Goal: Information Seeking & Learning: Check status

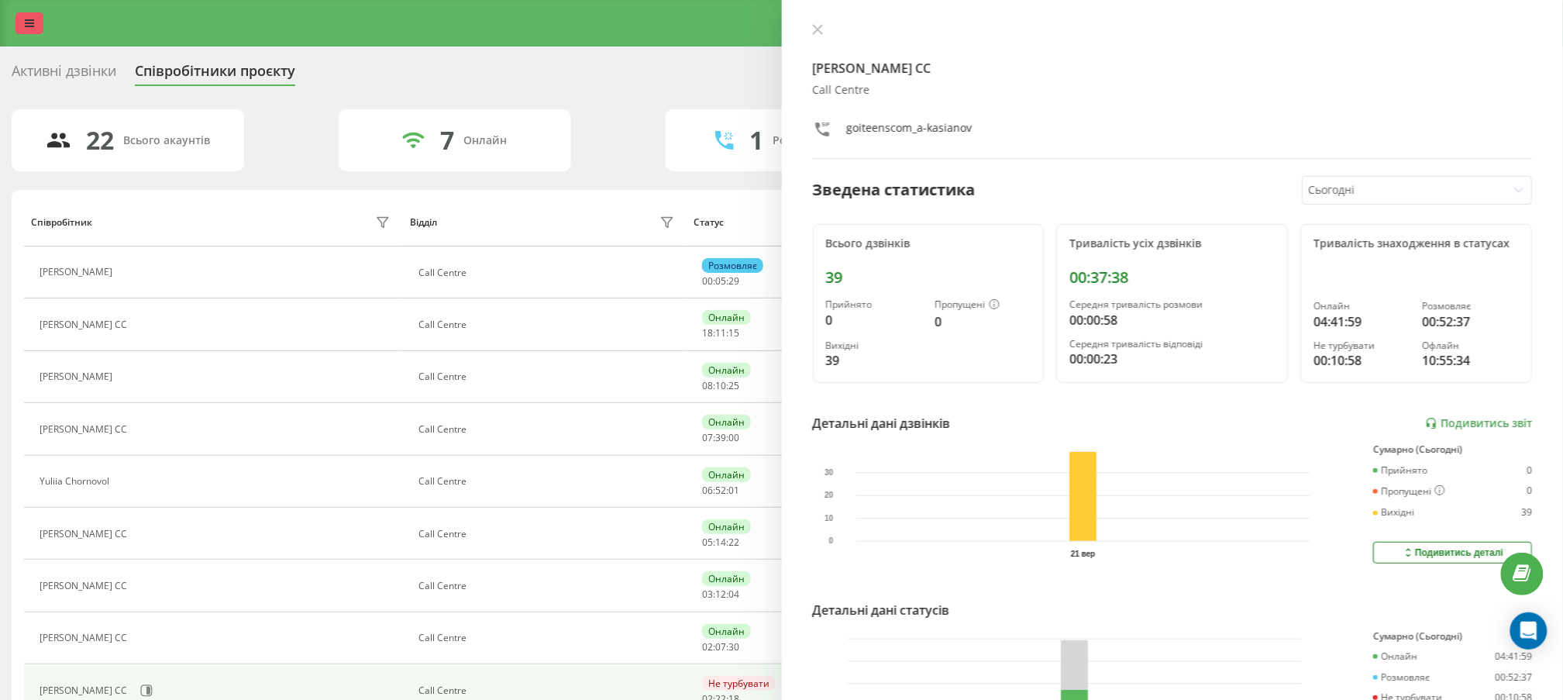
click at [16, 24] on link at bounding box center [30, 23] width 28 height 22
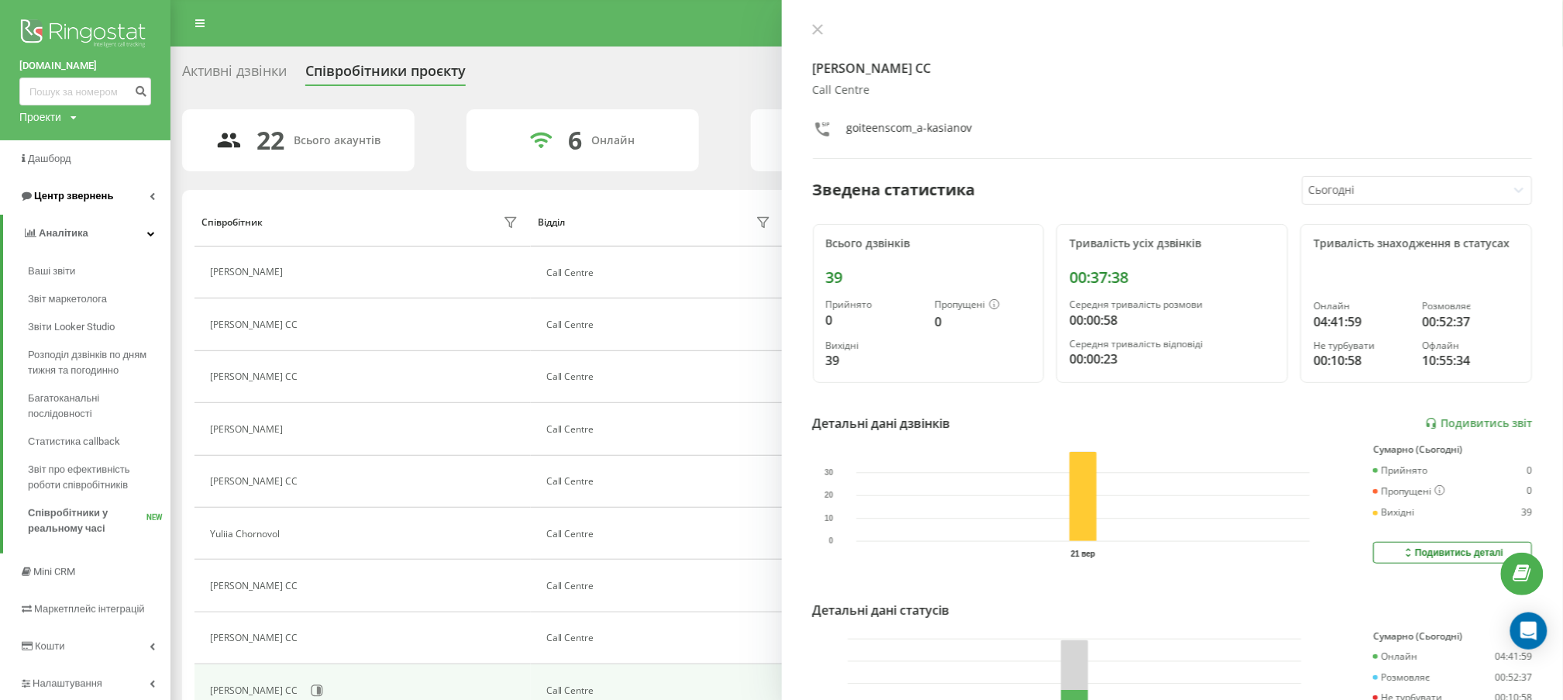
click at [119, 194] on link "Центр звернень" at bounding box center [85, 195] width 171 height 37
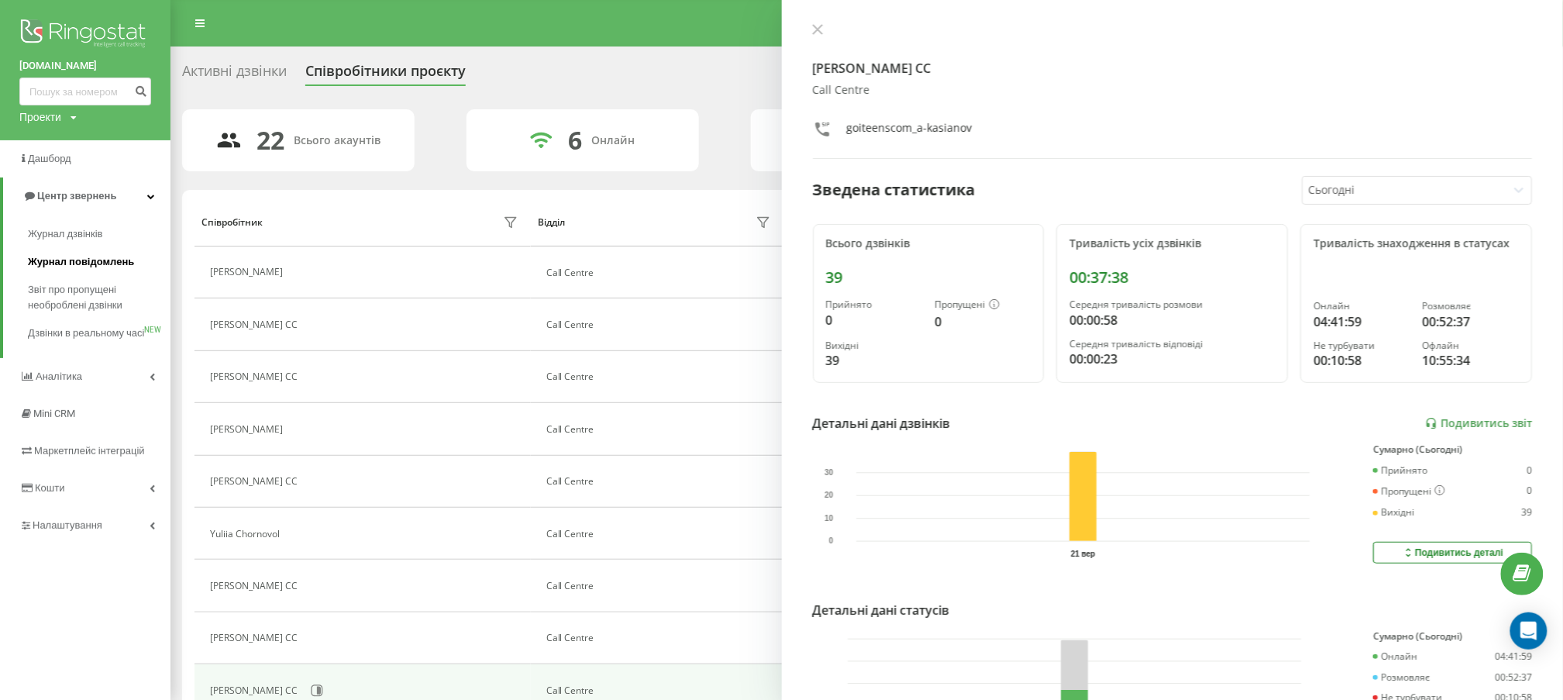
click at [108, 264] on span "Журнал повідомлень" at bounding box center [81, 262] width 106 height 16
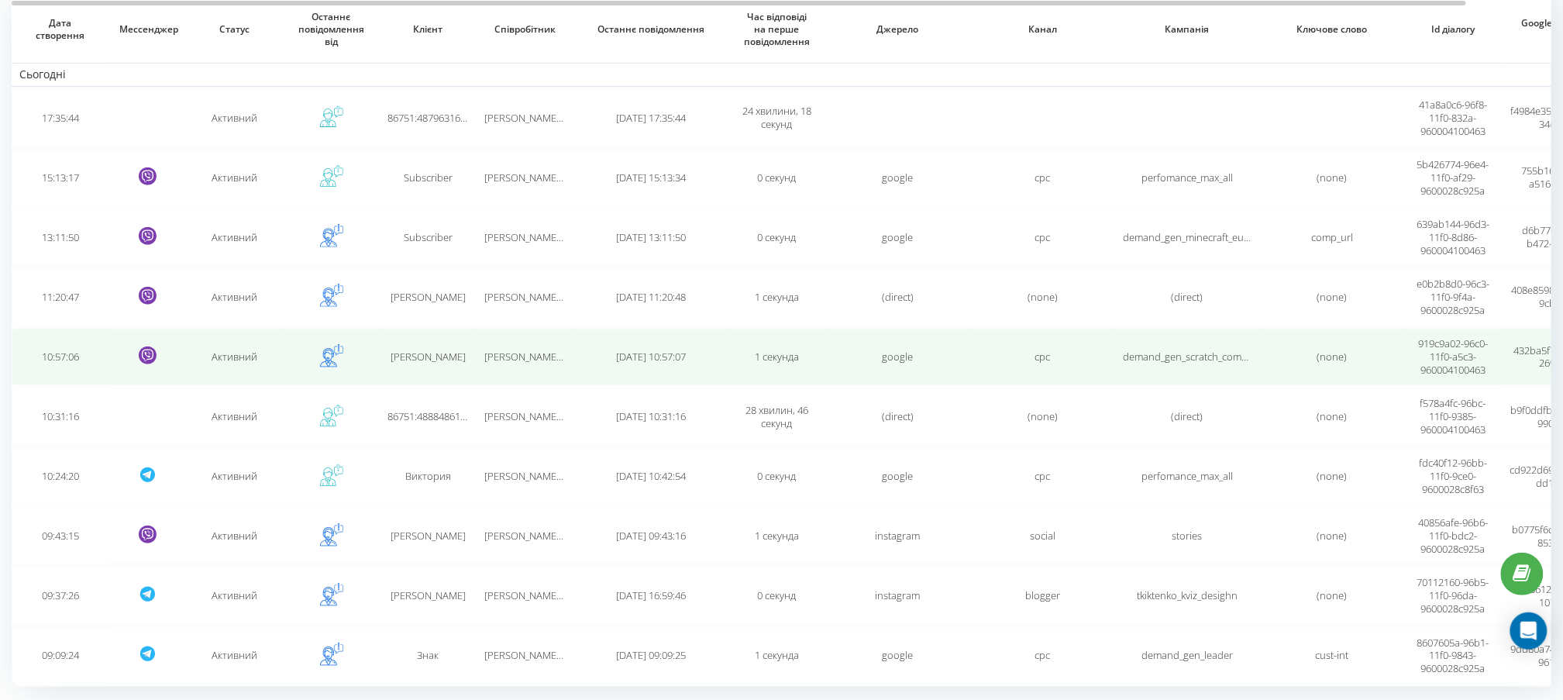
scroll to position [183, 0]
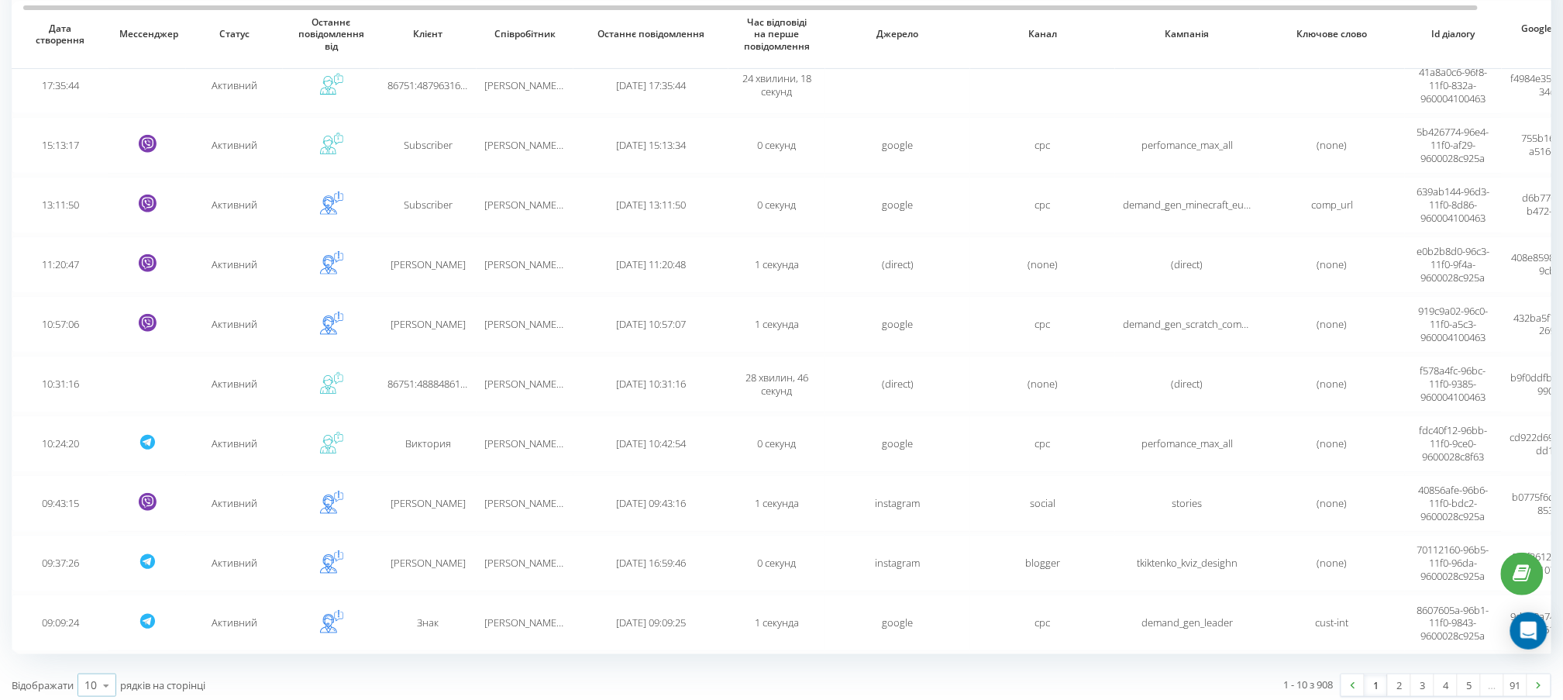
click at [87, 677] on div "10" at bounding box center [90, 685] width 12 height 16
click at [98, 656] on span "100" at bounding box center [93, 663] width 19 height 15
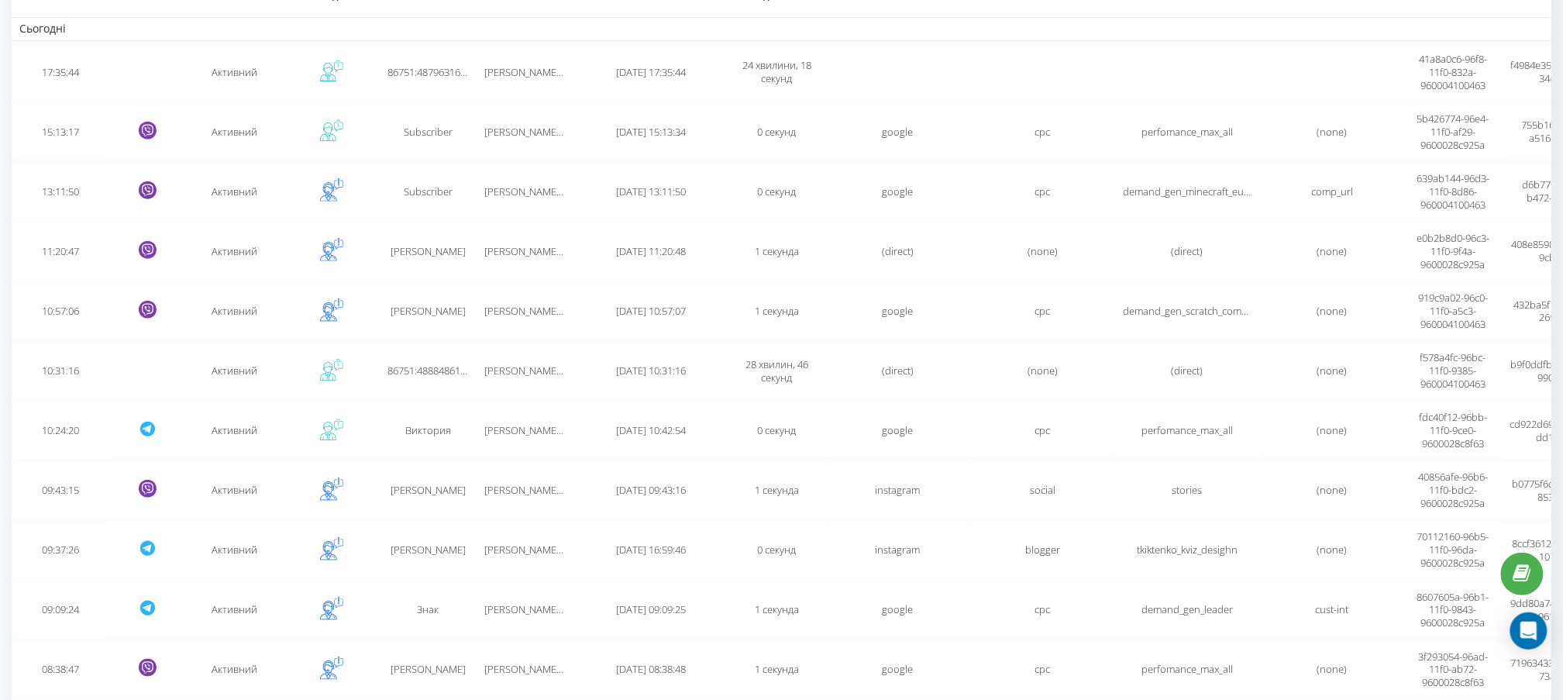
scroll to position [67, 0]
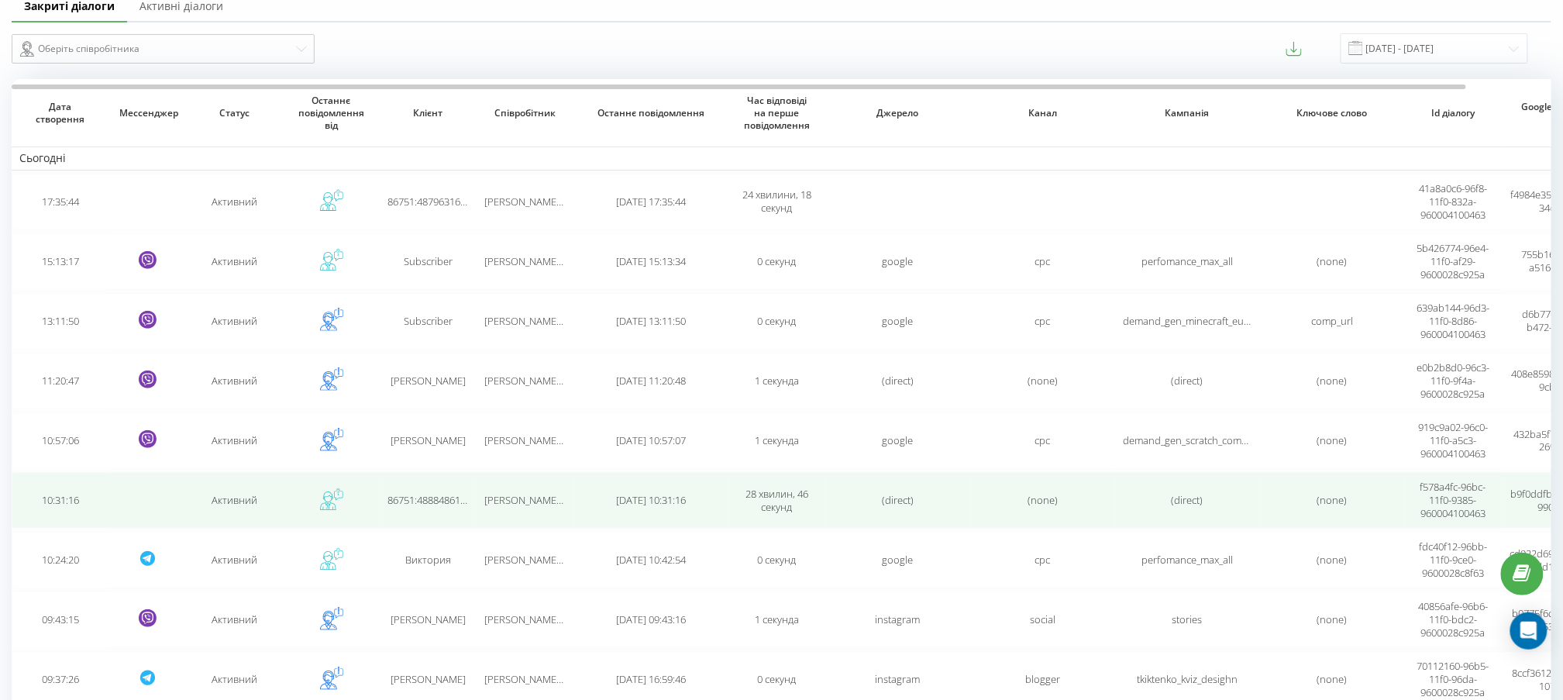
click at [261, 487] on td "Активний" at bounding box center [234, 500] width 97 height 57
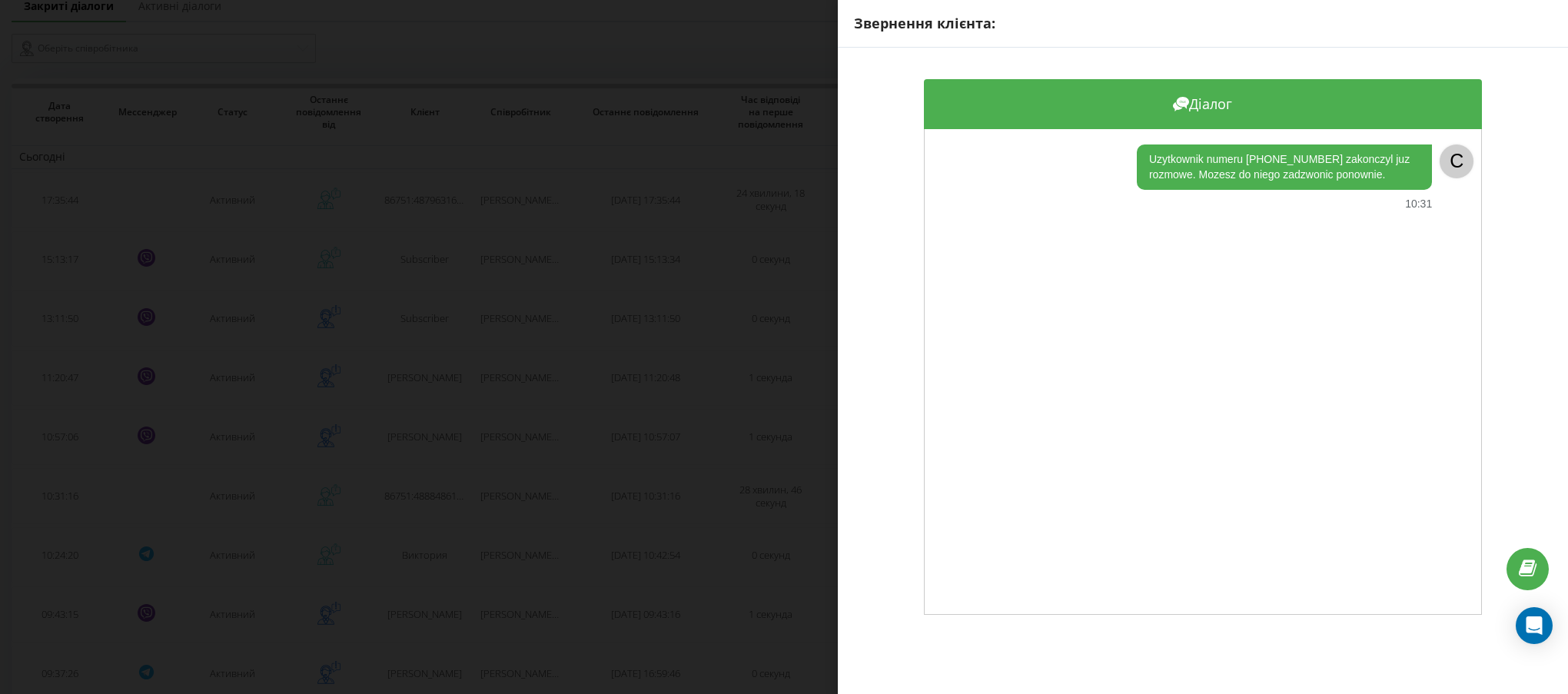
click at [1440, 163] on div "C" at bounding box center [1457, 162] width 34 height 34
click at [1318, 193] on div "Uzytkownik numeru [PHONE_NUMBER] zakonczyl juz rozmowe. Mozesz do niego zadzwon…" at bounding box center [1186, 177] width 492 height 66
click at [1355, 167] on div "Uzytkownik numeru [PHONE_NUMBER] zakonczyl juz rozmowe. Mozesz do niego zadzwon…" at bounding box center [1284, 168] width 296 height 46
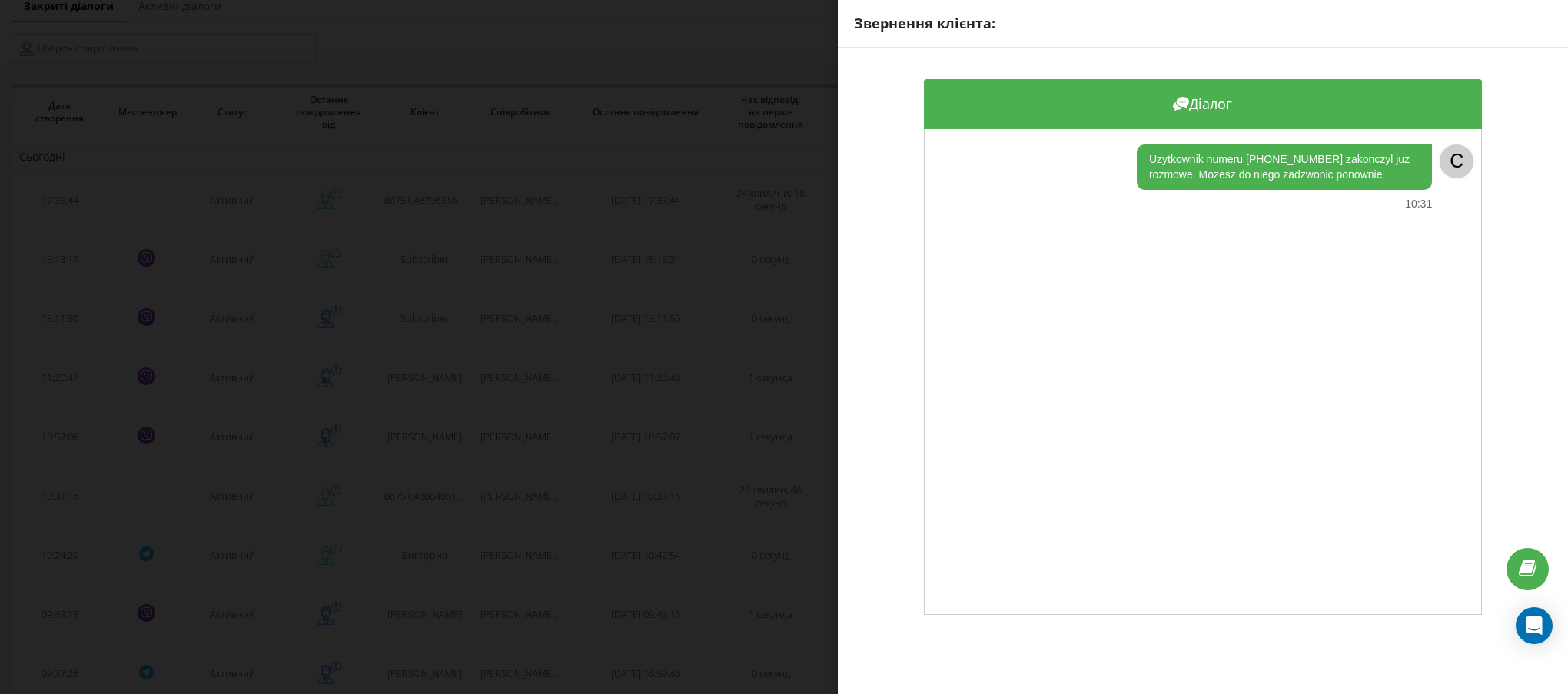
click at [1432, 166] on div "C" at bounding box center [1449, 162] width 34 height 34
click at [408, 323] on div "Звернення клієнта: Діалог Uzytkownik numeru [PHONE_NUMBER] zakonczyl juz rozmow…" at bounding box center [784, 347] width 1568 height 694
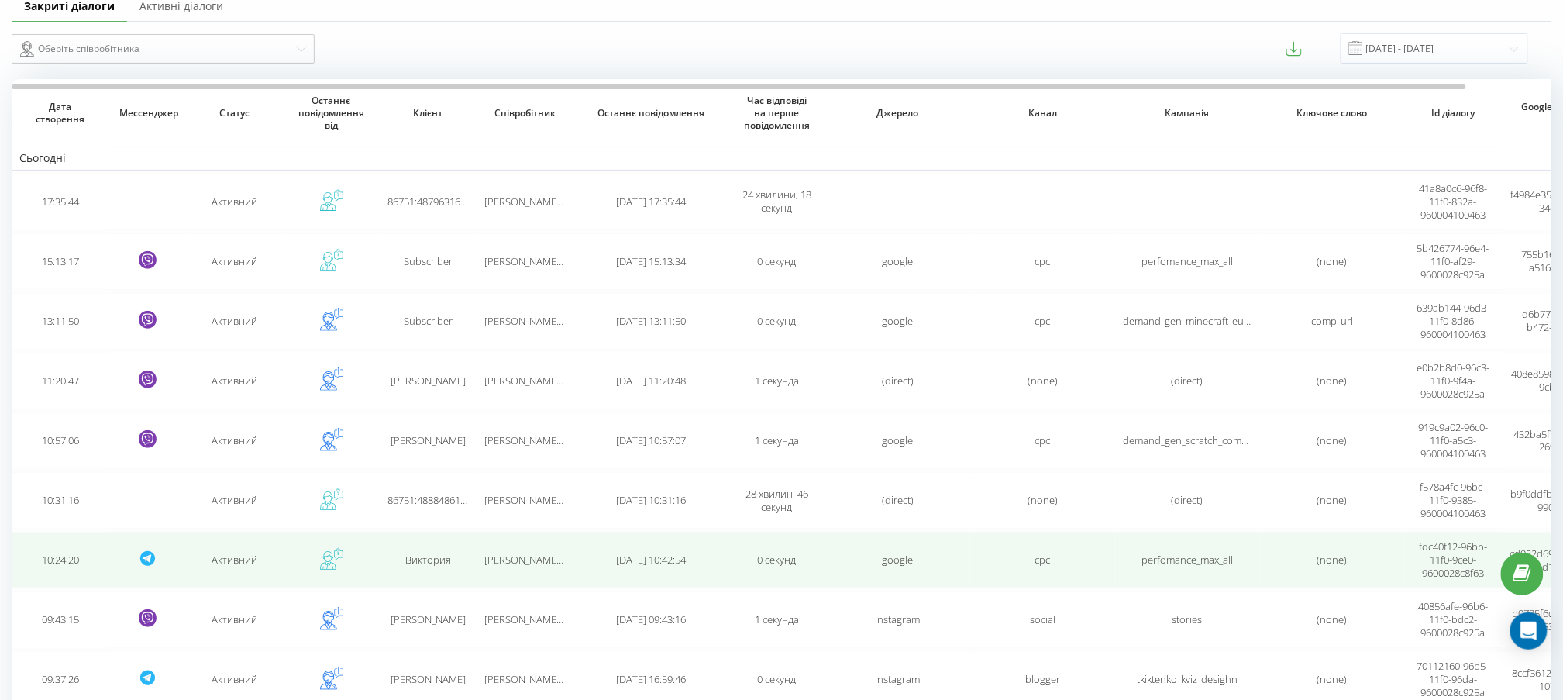
click at [232, 558] on td "Активний" at bounding box center [234, 560] width 97 height 57
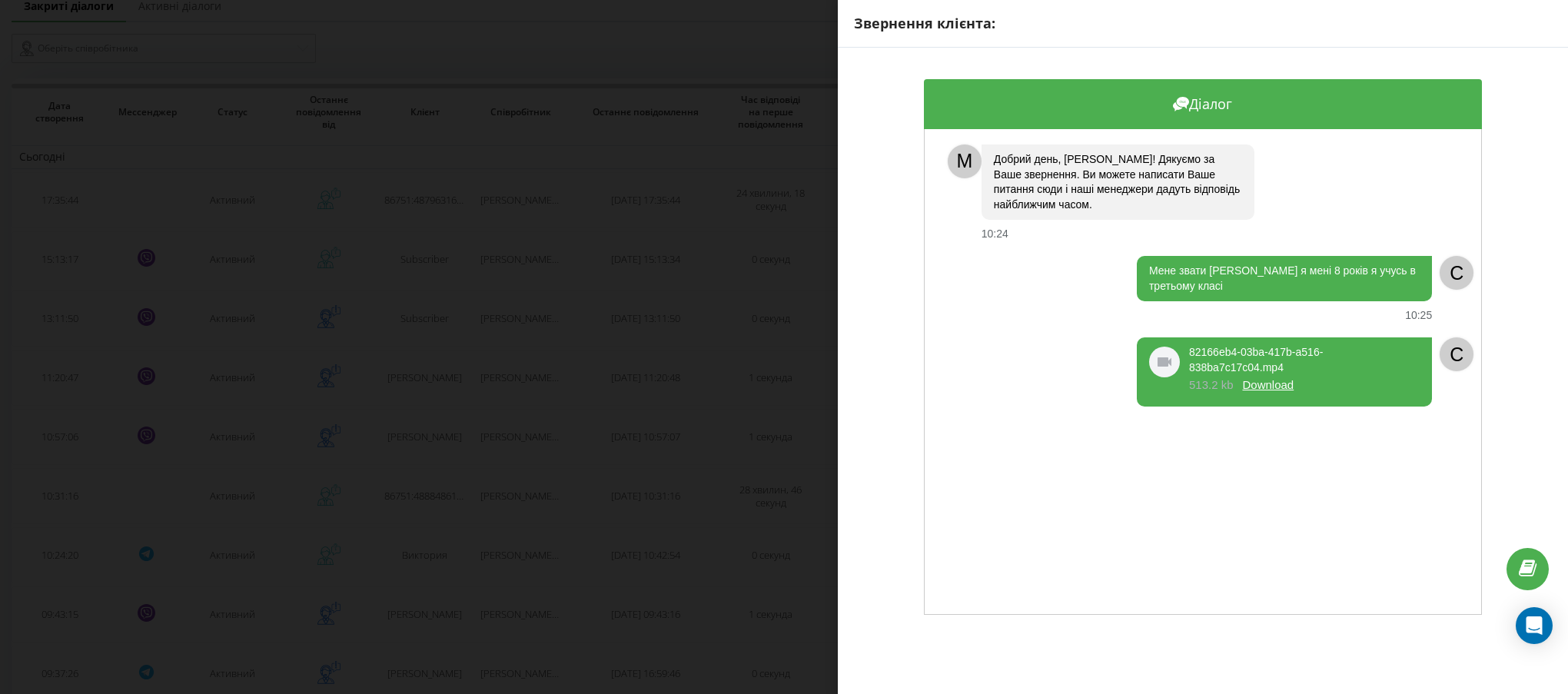
click at [229, 554] on div "Звернення клієнта: Діалог M Добрий день, [PERSON_NAME]! Дякуємо за Ваше звернен…" at bounding box center [784, 347] width 1568 height 694
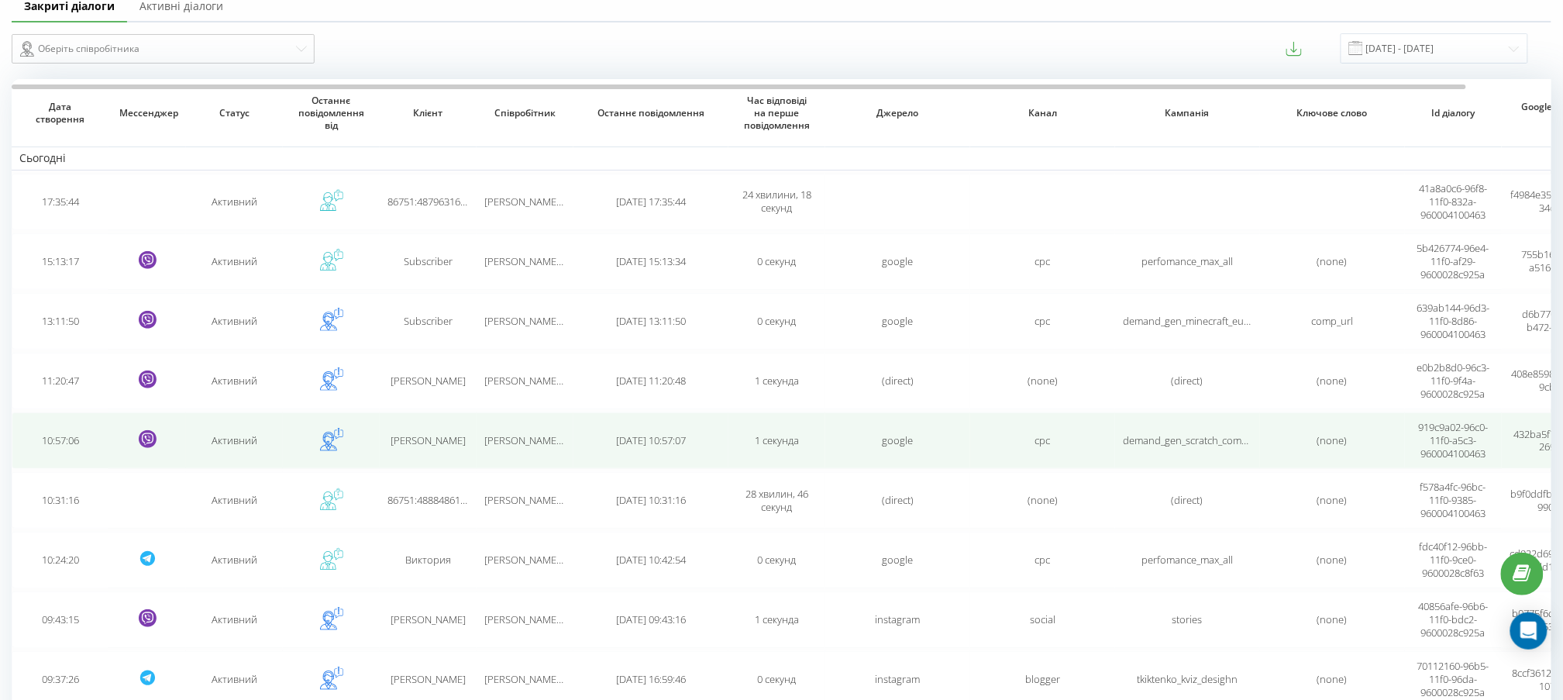
click at [201, 429] on td "Активний" at bounding box center [234, 440] width 97 height 57
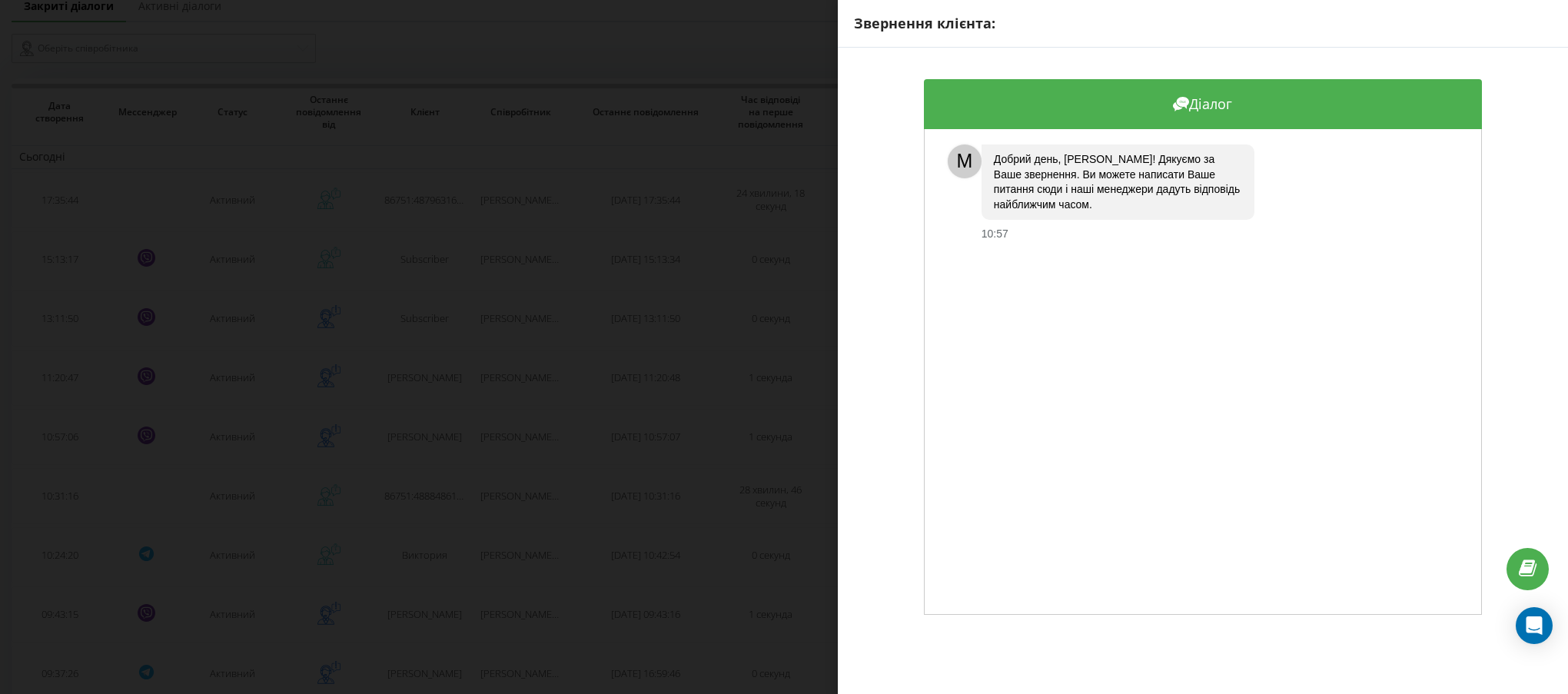
click at [218, 357] on div "Звернення клієнта: Діалог M Добрий день, [PERSON_NAME]! Дякуємо за Ваше звернен…" at bounding box center [784, 347] width 1568 height 694
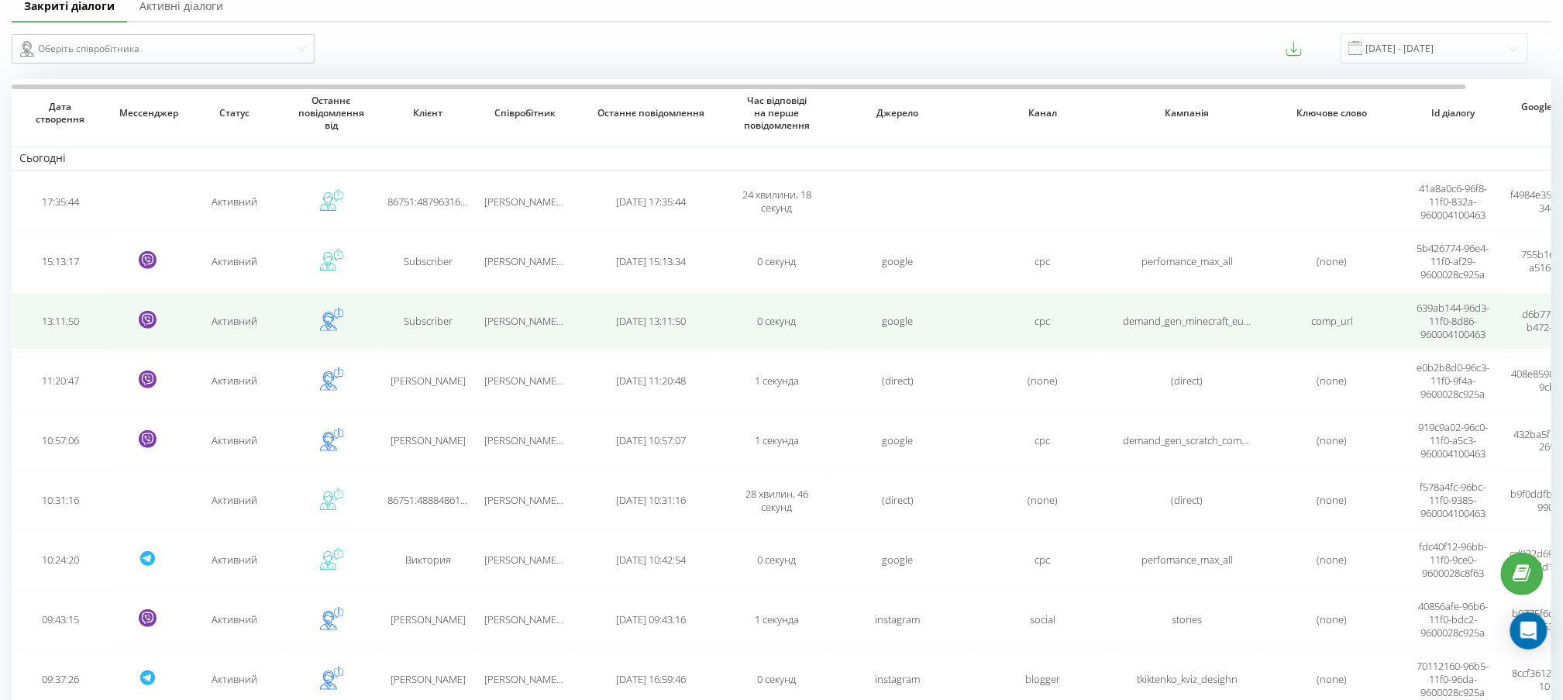
click at [229, 295] on td "Активний" at bounding box center [234, 321] width 97 height 57
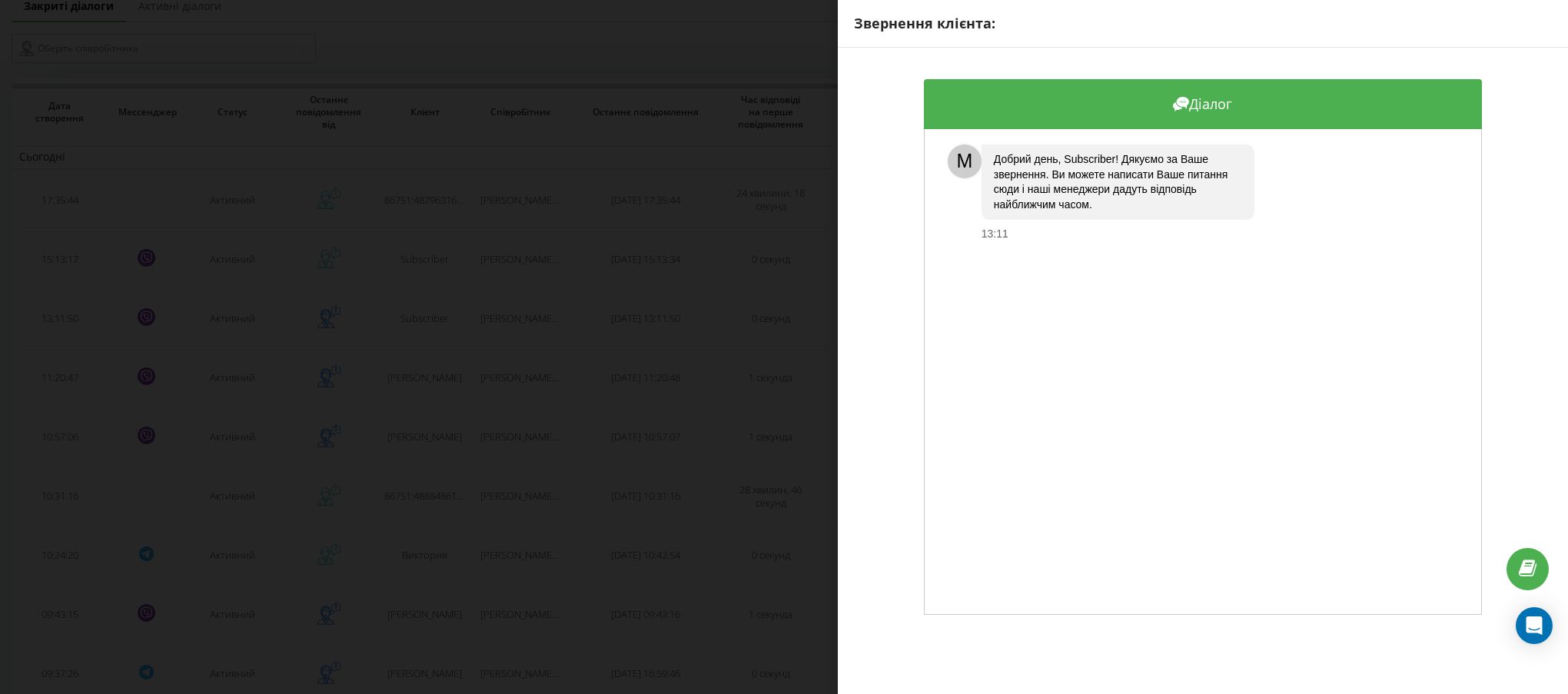
click at [227, 295] on div "Звернення клієнта: Діалог M Добрий день, Subscriber! Дякуємо за Ваше звернення.…" at bounding box center [784, 347] width 1568 height 694
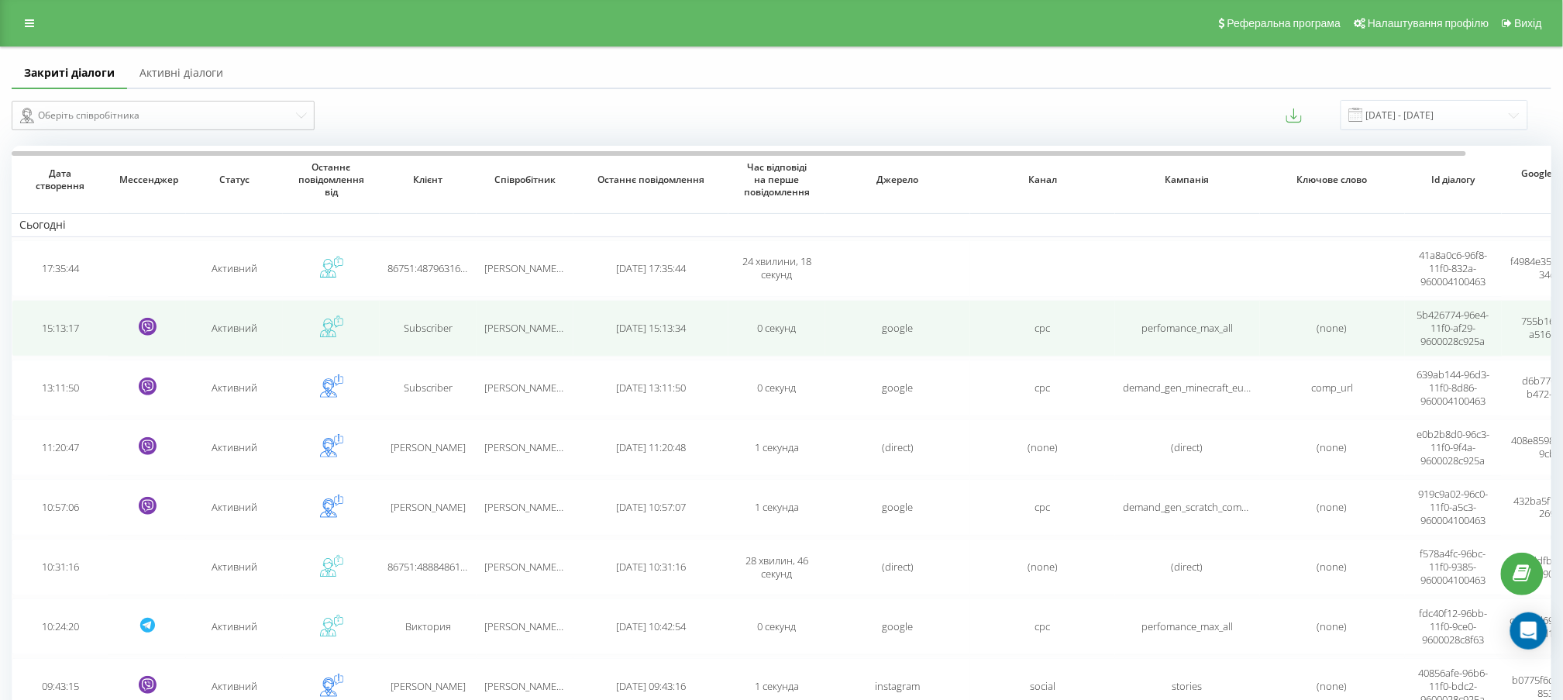
click at [228, 323] on td "Активний" at bounding box center [234, 328] width 97 height 57
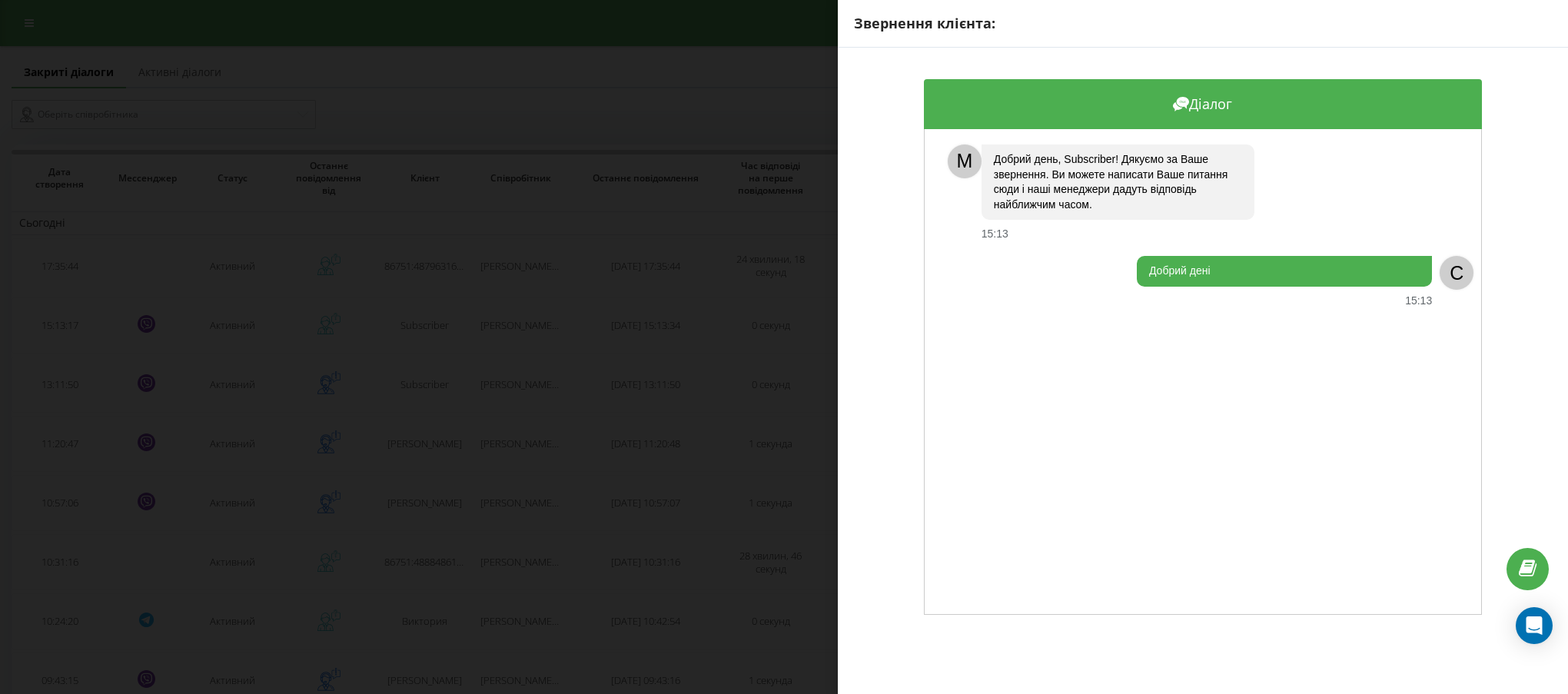
click at [226, 322] on div "Звернення клієнта: Діалог M Добрий день, Subscriber! Дякуємо за Ваше звернення.…" at bounding box center [784, 347] width 1568 height 694
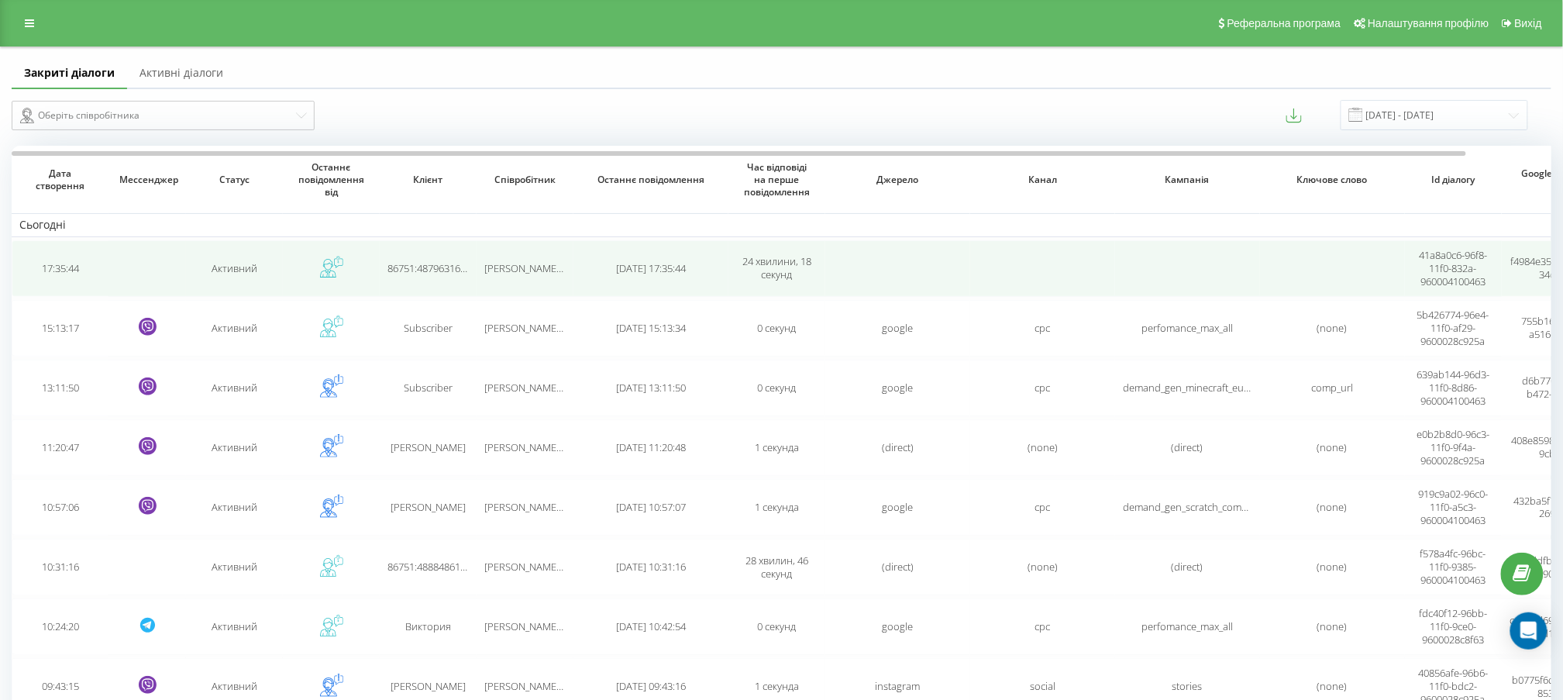
click at [228, 281] on td "Активний" at bounding box center [234, 268] width 97 height 57
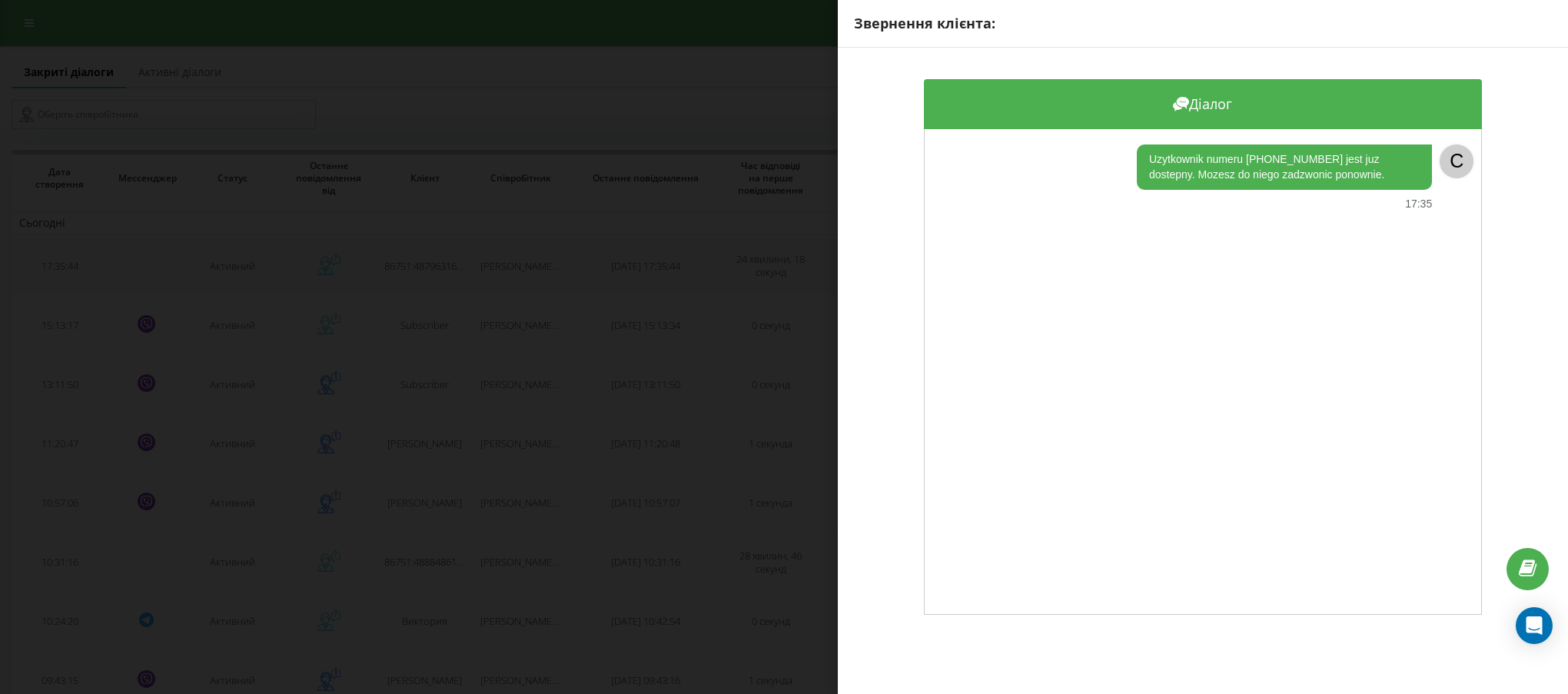
click at [226, 279] on div "Звернення клієнта: Діалог Uzytkownik numeru [PHONE_NUMBER] jest juz dostepny. M…" at bounding box center [784, 347] width 1568 height 694
